Goal: Find specific page/section: Find specific page/section

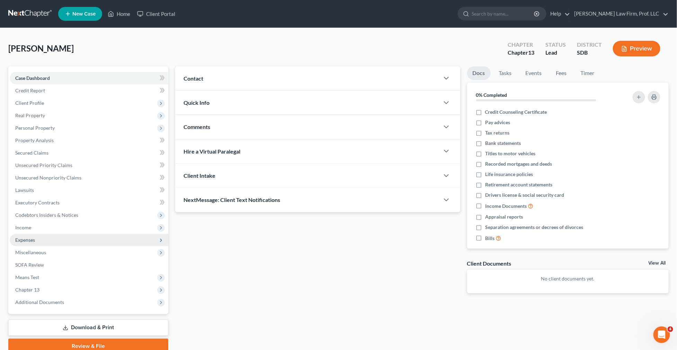
click at [117, 236] on span "Expenses" at bounding box center [89, 240] width 159 height 12
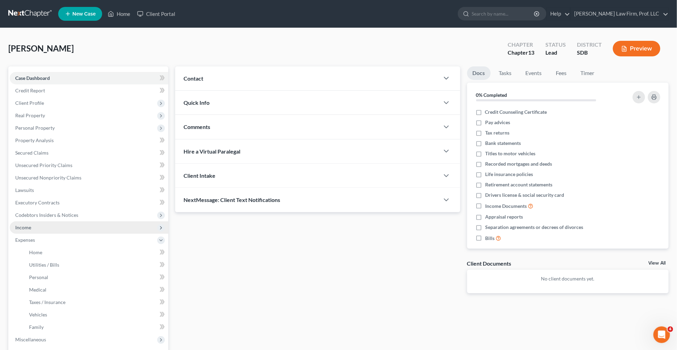
click at [111, 230] on span "Income" at bounding box center [89, 228] width 159 height 12
click at [648, 50] on button "Preview" at bounding box center [636, 49] width 47 height 16
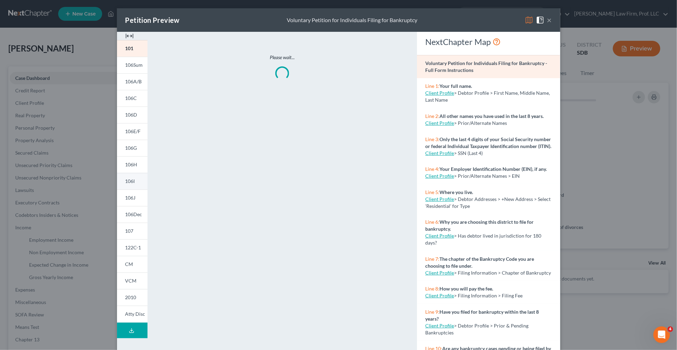
click at [143, 185] on link "106I" at bounding box center [132, 181] width 30 height 17
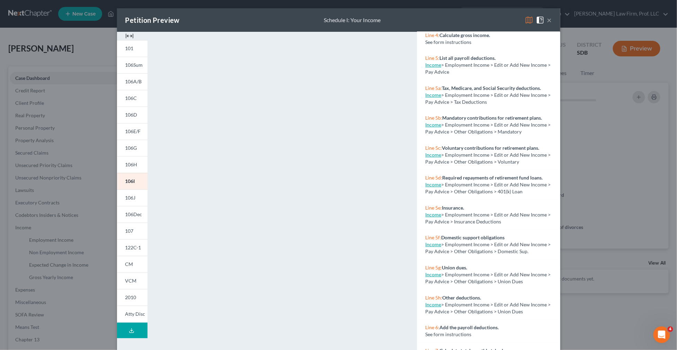
scroll to position [128, 0]
click at [646, 195] on div "Petition Preview Schedule I: Your Income × 101 106Sum 106A/B 106C 106D 106E/F 1…" at bounding box center [338, 175] width 677 height 350
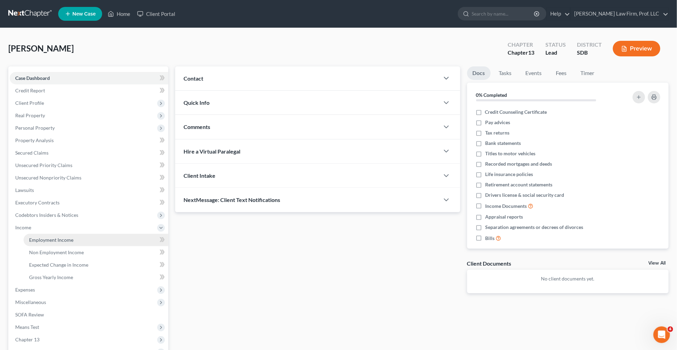
click at [30, 239] on span "Employment Income" at bounding box center [51, 240] width 44 height 6
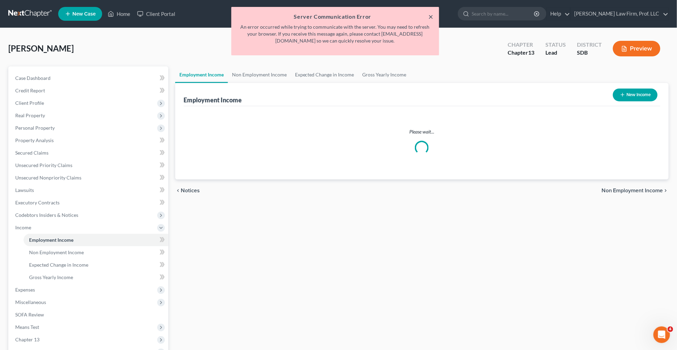
click at [430, 16] on button "×" at bounding box center [431, 16] width 5 height 8
